Goal: Task Accomplishment & Management: Use online tool/utility

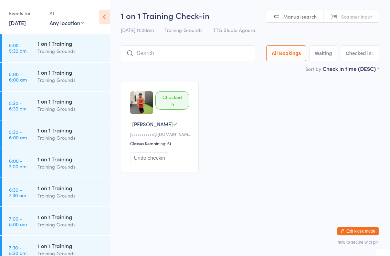
click at [26, 24] on link "14 Sep, 2025" at bounding box center [17, 23] width 17 height 8
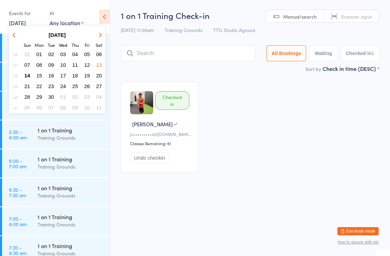
click at [44, 80] on button "15" at bounding box center [39, 75] width 11 height 9
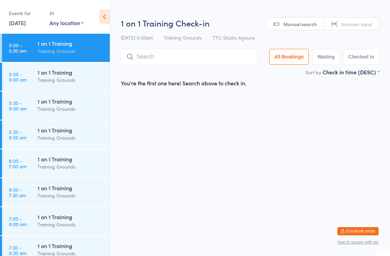
click at [66, 164] on div "Training Grounds" at bounding box center [71, 167] width 67 height 8
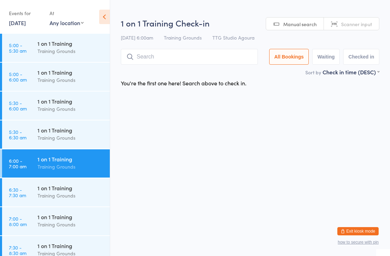
click at [186, 59] on input "search" at bounding box center [189, 57] width 137 height 16
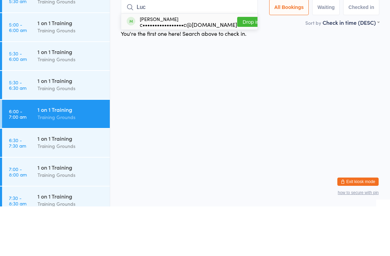
type input "Luc"
click at [191, 66] on div "Lucas Mandic c•••••••••••••••••c@gmail.com" at bounding box center [189, 71] width 98 height 11
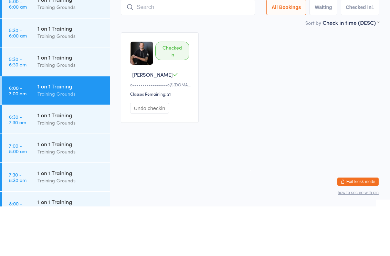
scroll to position [24, 0]
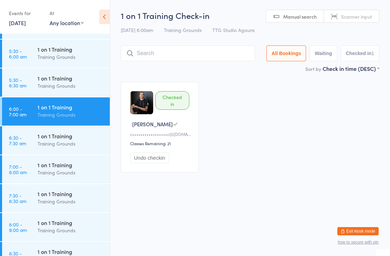
scroll to position [52, 0]
click at [85, 141] on div "Training Grounds" at bounding box center [71, 144] width 67 height 8
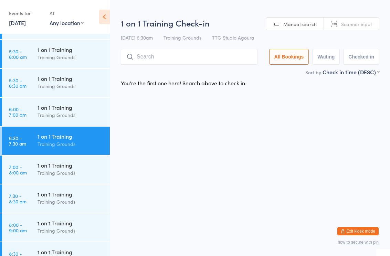
click at [187, 59] on input "search" at bounding box center [189, 57] width 137 height 16
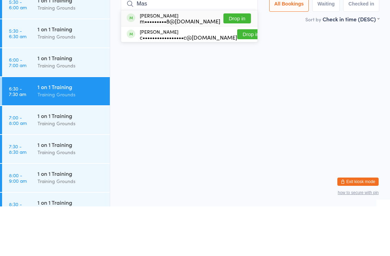
type input "Mas"
click at [236, 63] on button "Drop in" at bounding box center [238, 68] width 28 height 10
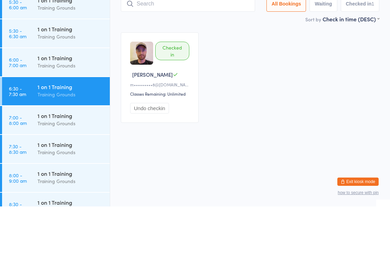
click at [268, 76] on div "Checked in [PERSON_NAME] K m•••••••••8@[DOMAIN_NAME] Classes Remaining: Unlimit…" at bounding box center [250, 127] width 271 height 103
